Goal: Use online tool/utility: Utilize a website feature to perform a specific function

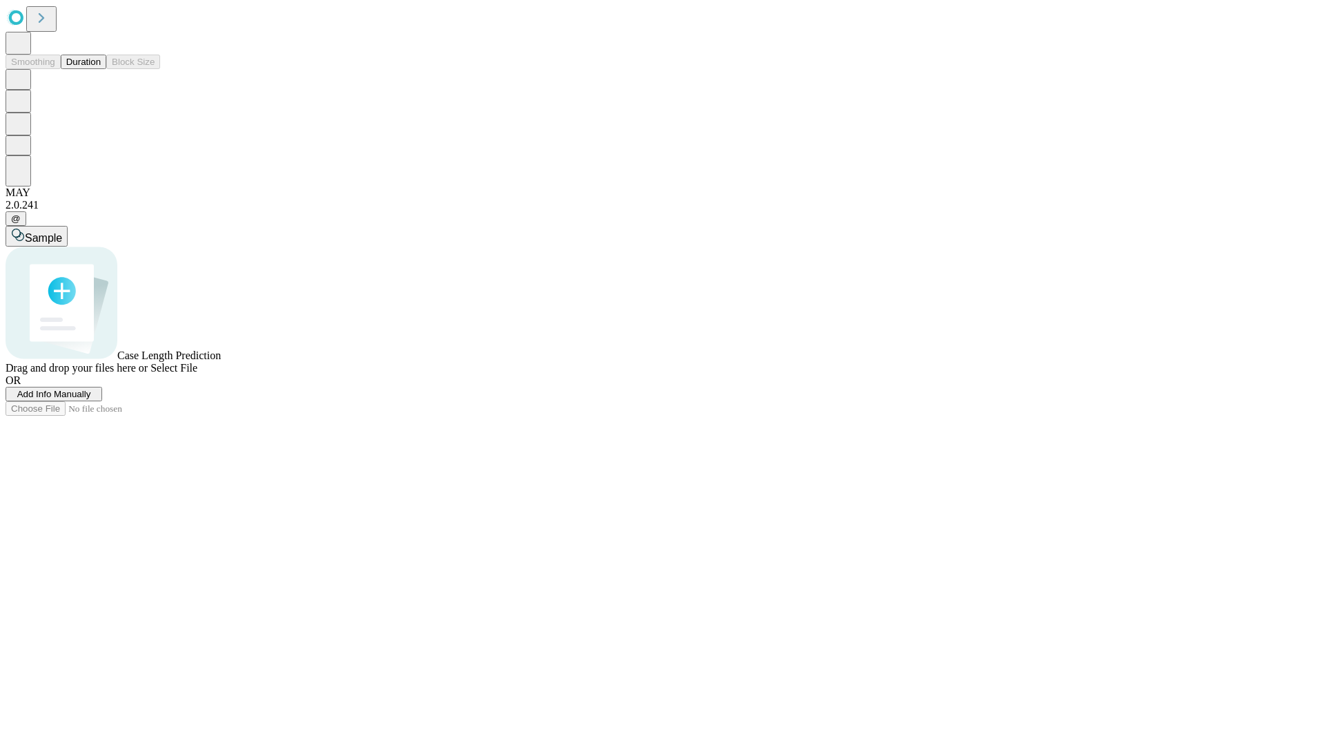
click at [101, 69] on button "Duration" at bounding box center [84, 62] width 46 height 14
click at [62, 232] on span "Sample" at bounding box center [43, 238] width 37 height 12
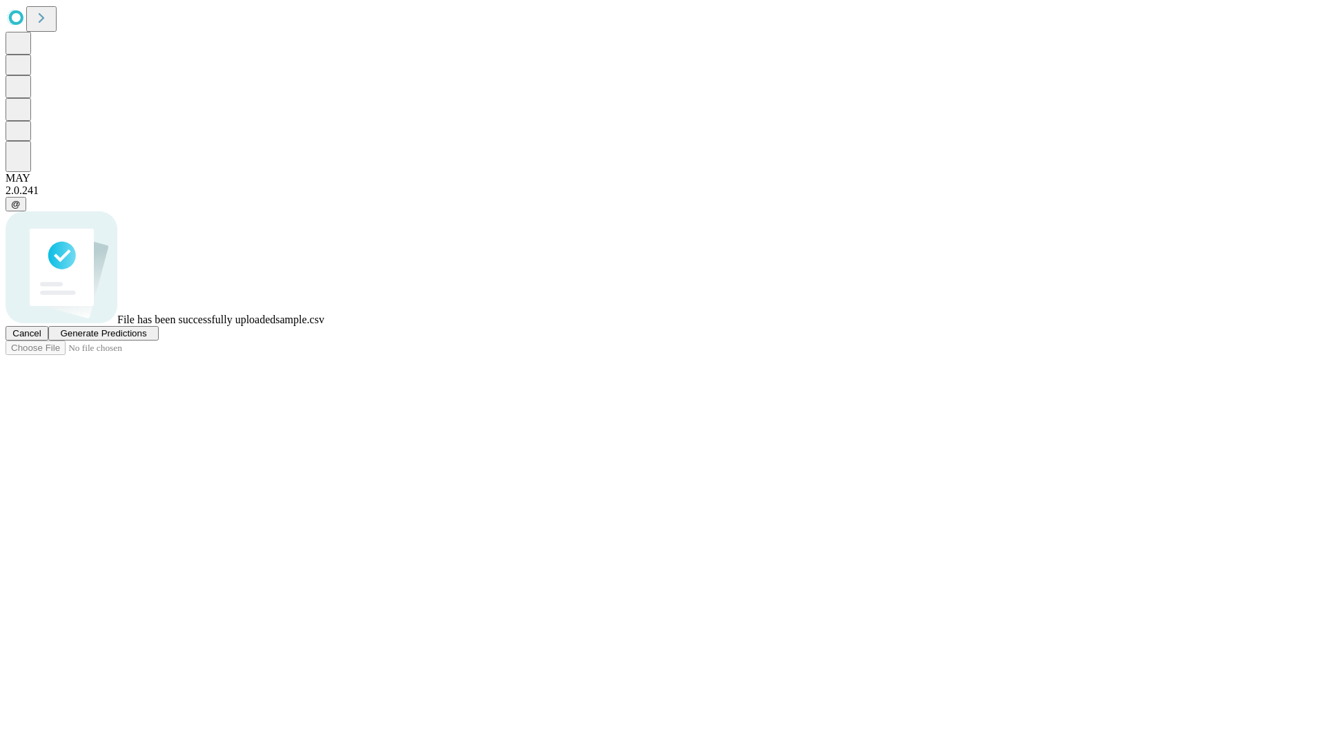
click at [146, 338] on span "Generate Predictions" at bounding box center [103, 333] width 86 height 10
